Goal: Task Accomplishment & Management: Manage account settings

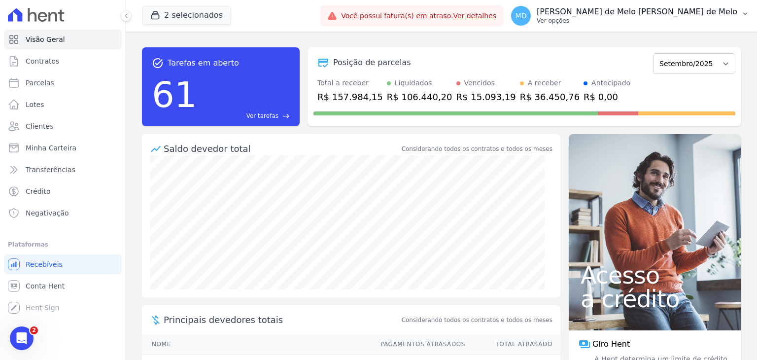
click at [722, 16] on p "[PERSON_NAME] de Melo [PERSON_NAME] de Melo" at bounding box center [636, 12] width 200 height 10
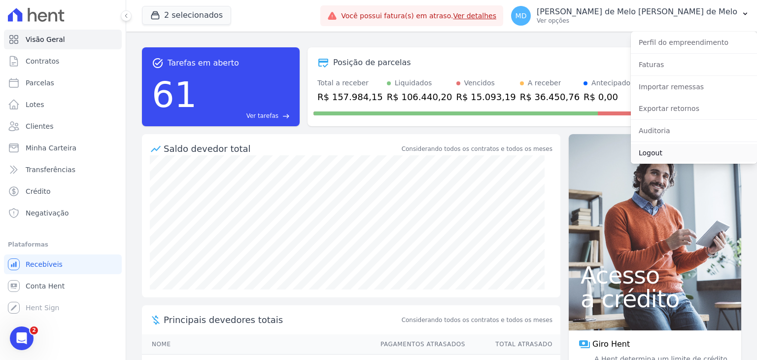
click at [650, 149] on link "Logout" at bounding box center [693, 153] width 126 height 18
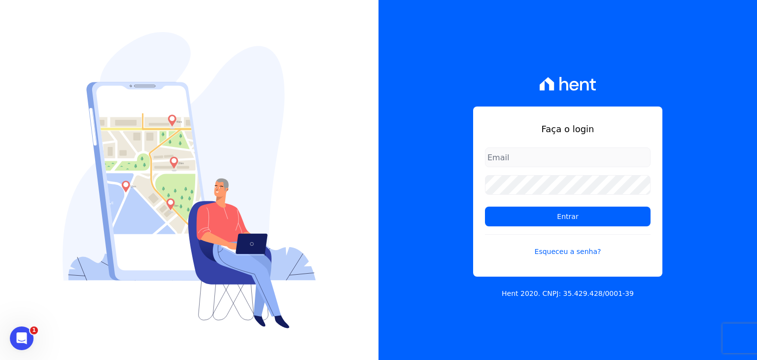
type input "[EMAIL_ADDRESS][DOMAIN_NAME]"
click at [570, 160] on input "[EMAIL_ADDRESS][DOMAIN_NAME]" at bounding box center [568, 157] width 166 height 20
